Goal: Information Seeking & Learning: Learn about a topic

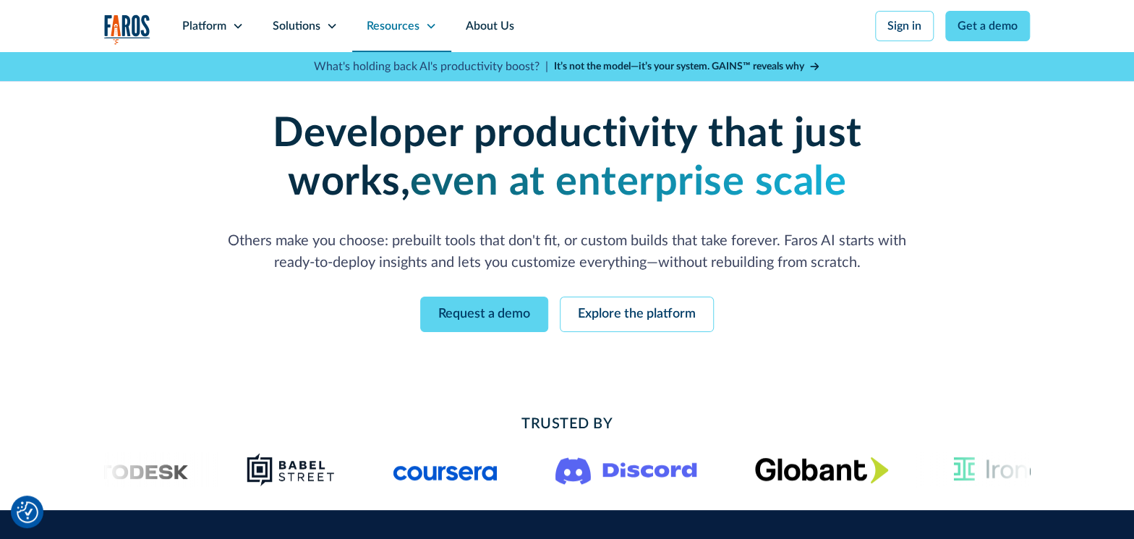
click at [432, 32] on div "Resources" at bounding box center [401, 26] width 99 height 52
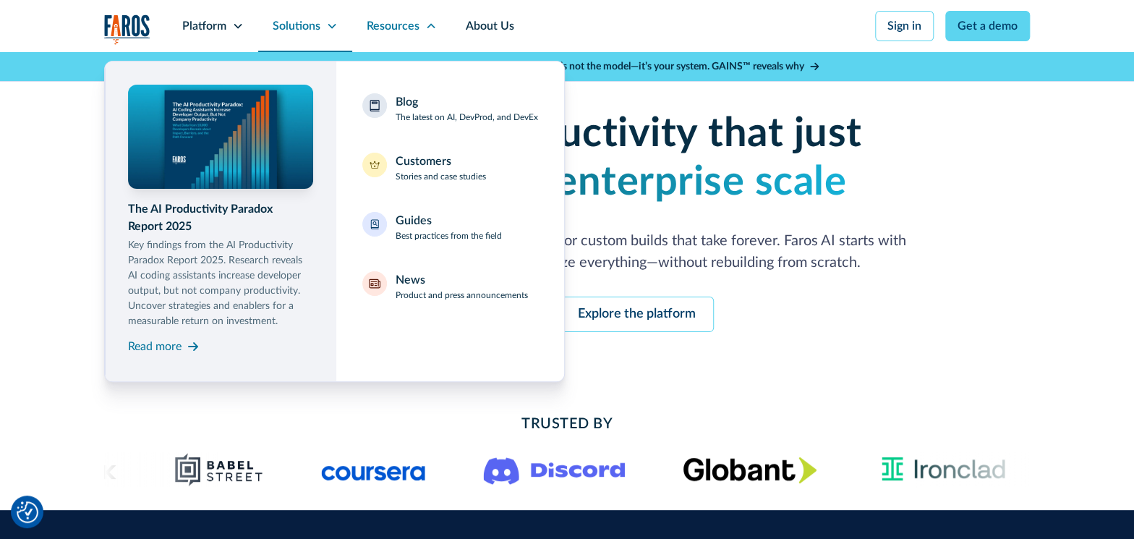
click at [281, 21] on div "Solutions" at bounding box center [297, 25] width 48 height 17
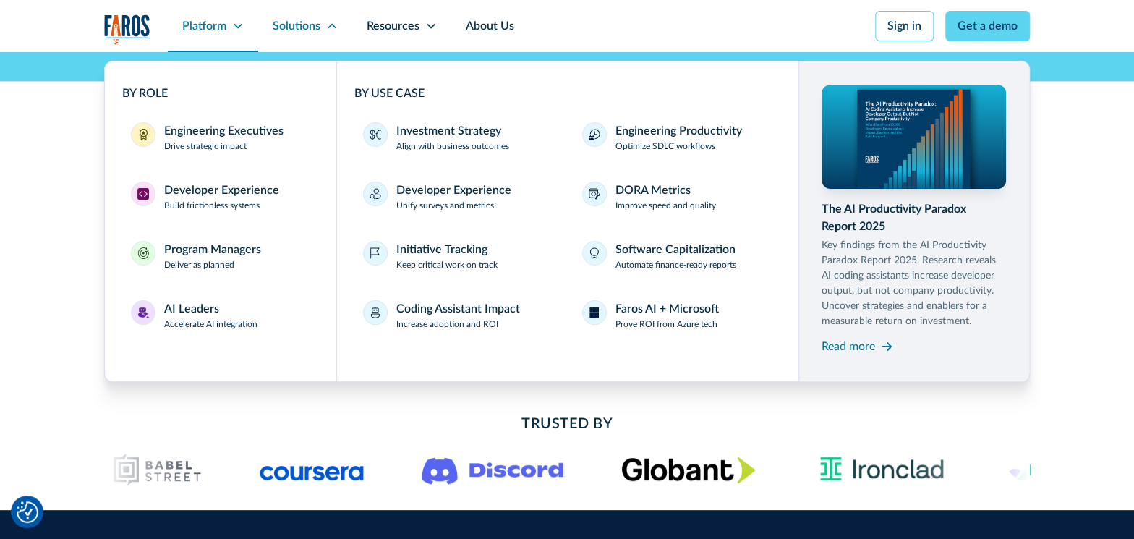
click at [205, 25] on div "Platform" at bounding box center [204, 25] width 44 height 17
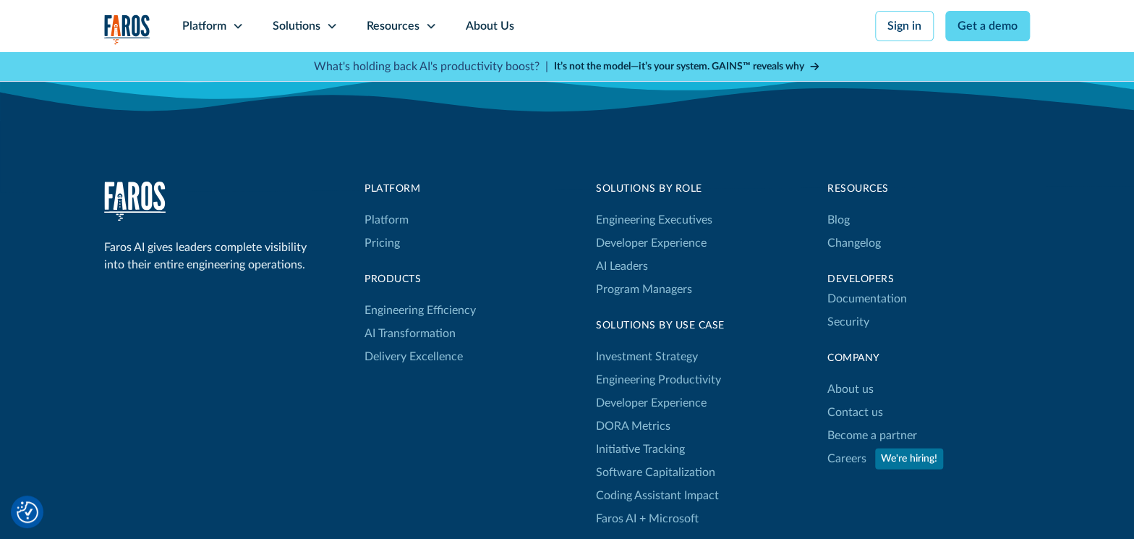
scroll to position [4644, 0]
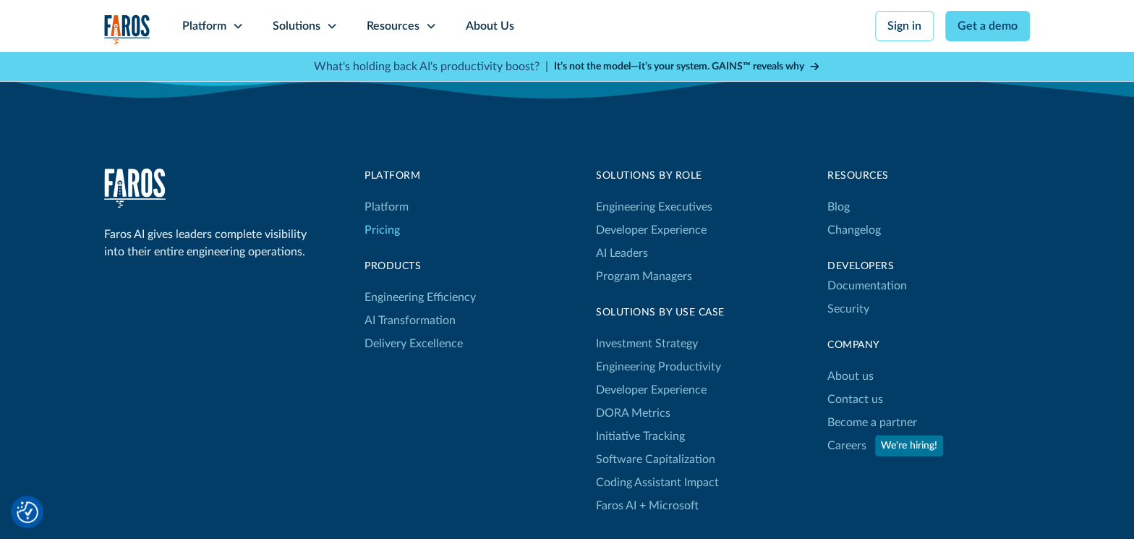
click at [370, 225] on link "Pricing" at bounding box center [382, 229] width 35 height 23
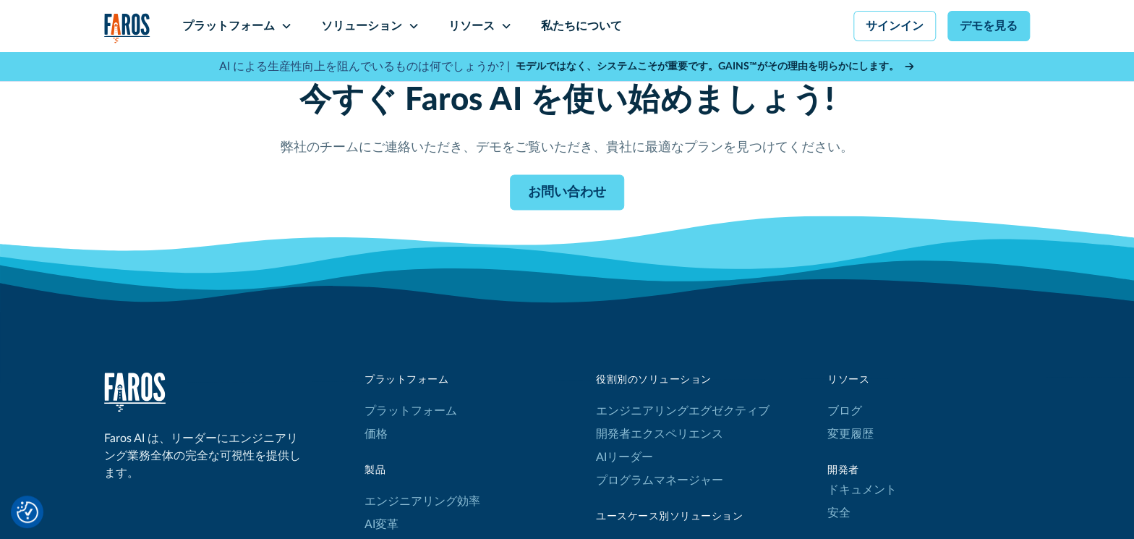
scroll to position [1358, 0]
